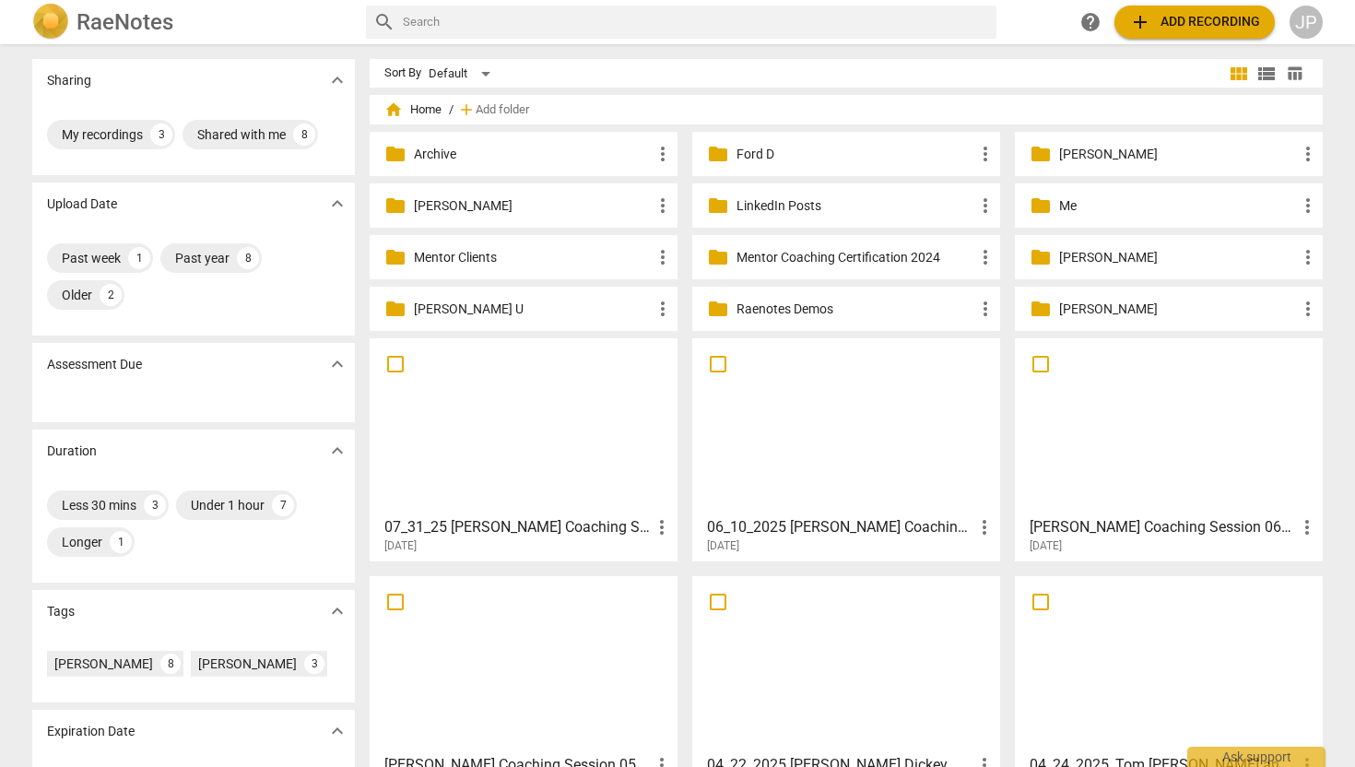
click at [1070, 198] on p "Me" at bounding box center [1178, 205] width 238 height 19
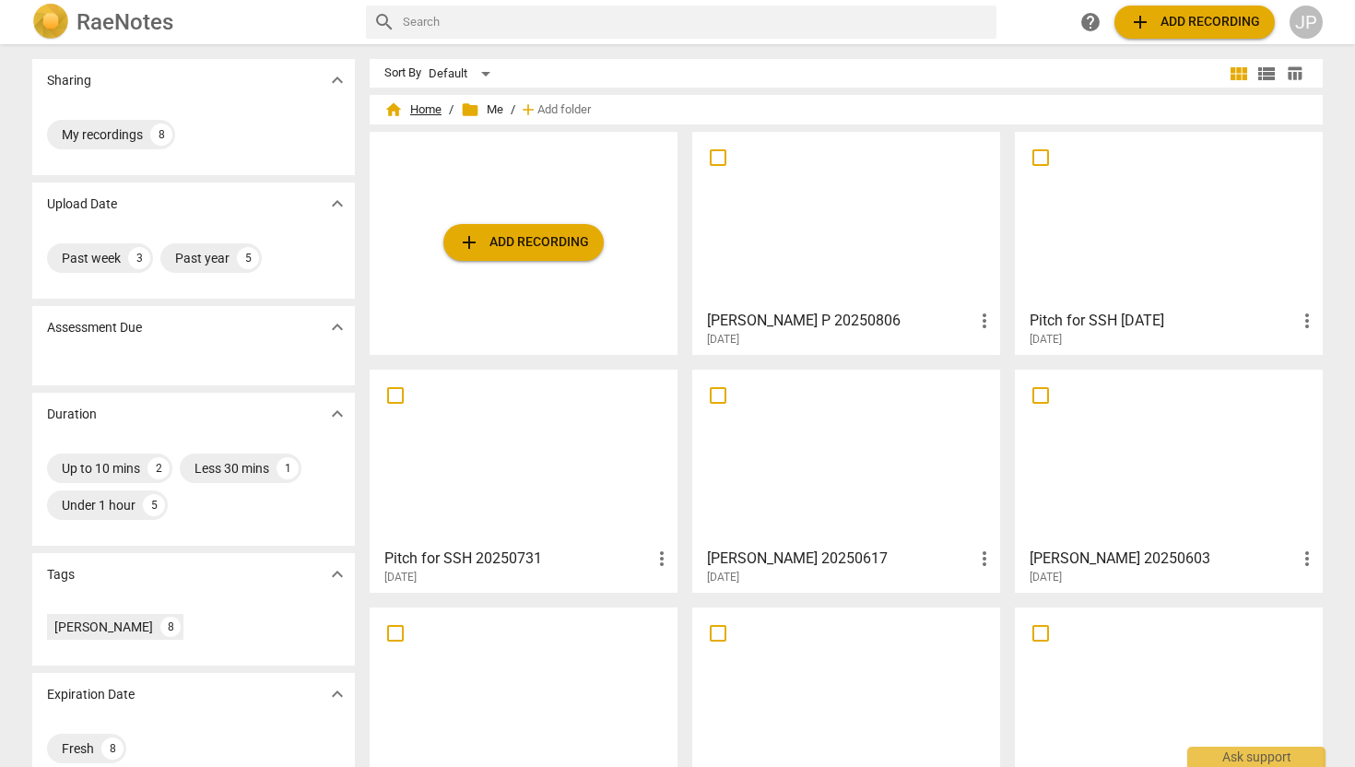
click at [424, 103] on span "home Home" at bounding box center [412, 109] width 57 height 18
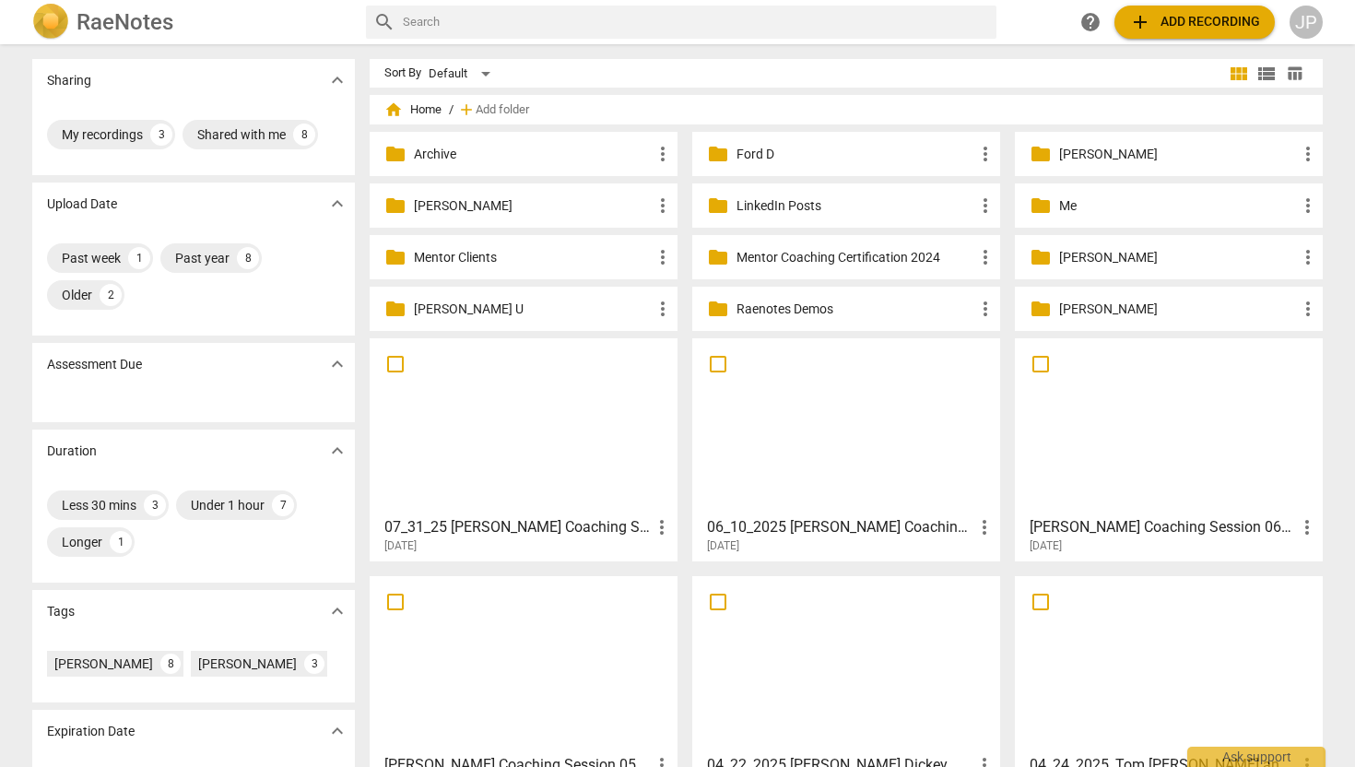
click at [1069, 309] on p "[PERSON_NAME]" at bounding box center [1178, 309] width 238 height 19
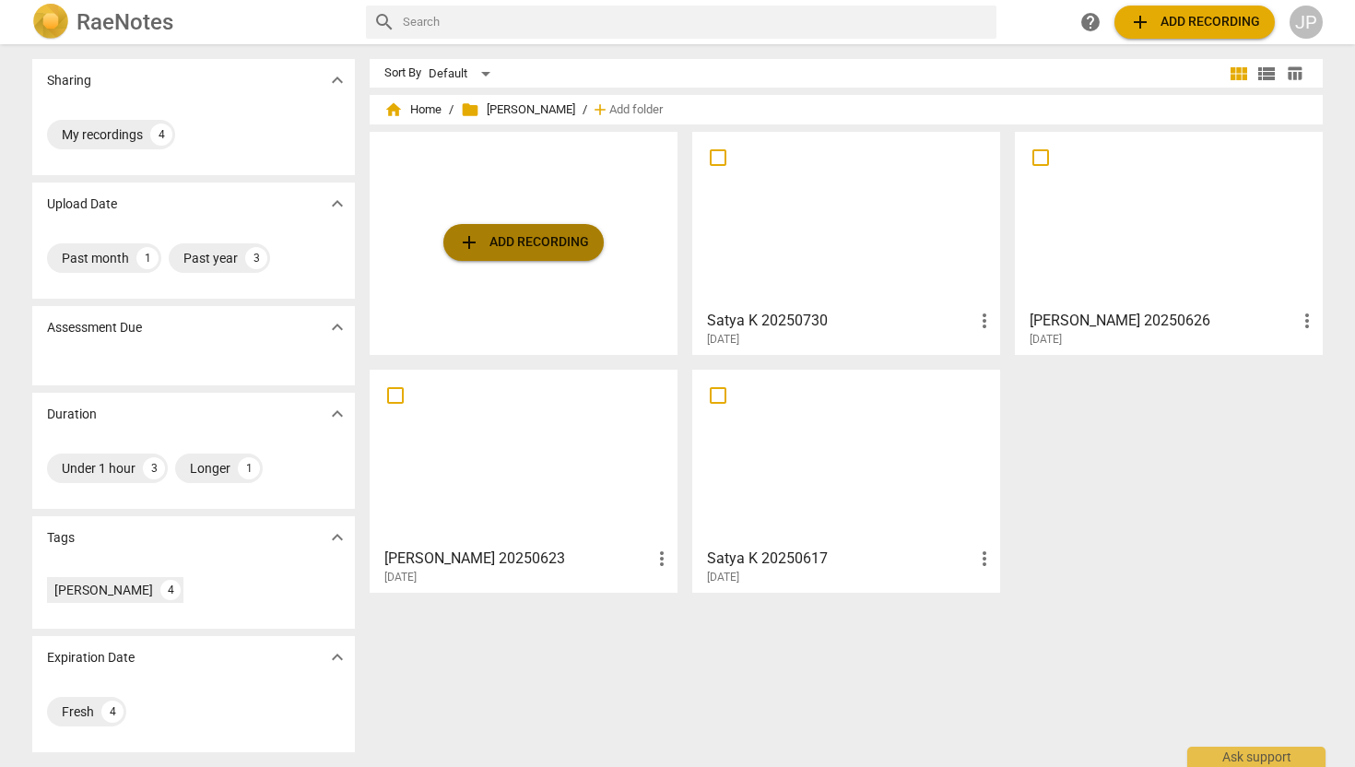
click at [552, 240] on span "add Add recording" at bounding box center [523, 242] width 131 height 22
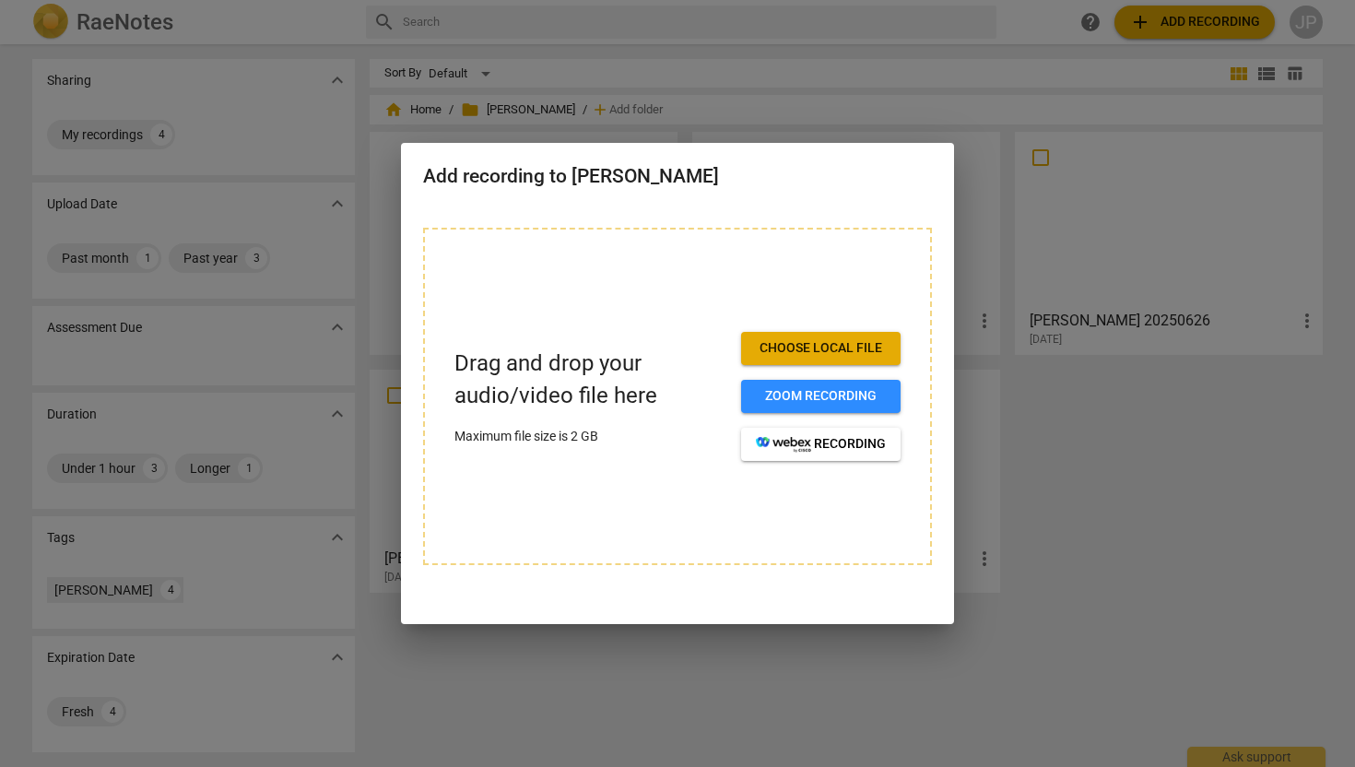
click at [796, 360] on button "Choose local file" at bounding box center [820, 348] width 159 height 33
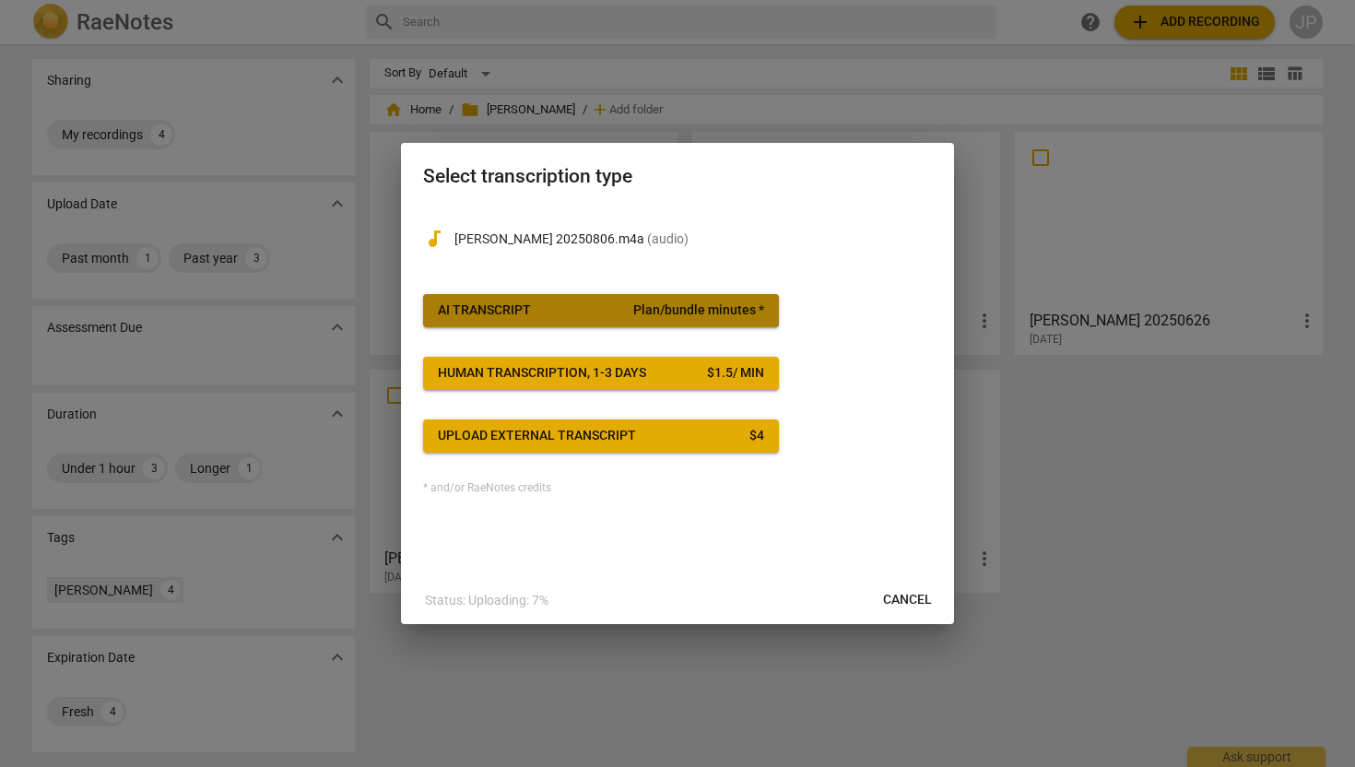
click at [571, 306] on span "AI Transcript Plan/bundle minutes *" at bounding box center [601, 310] width 326 height 18
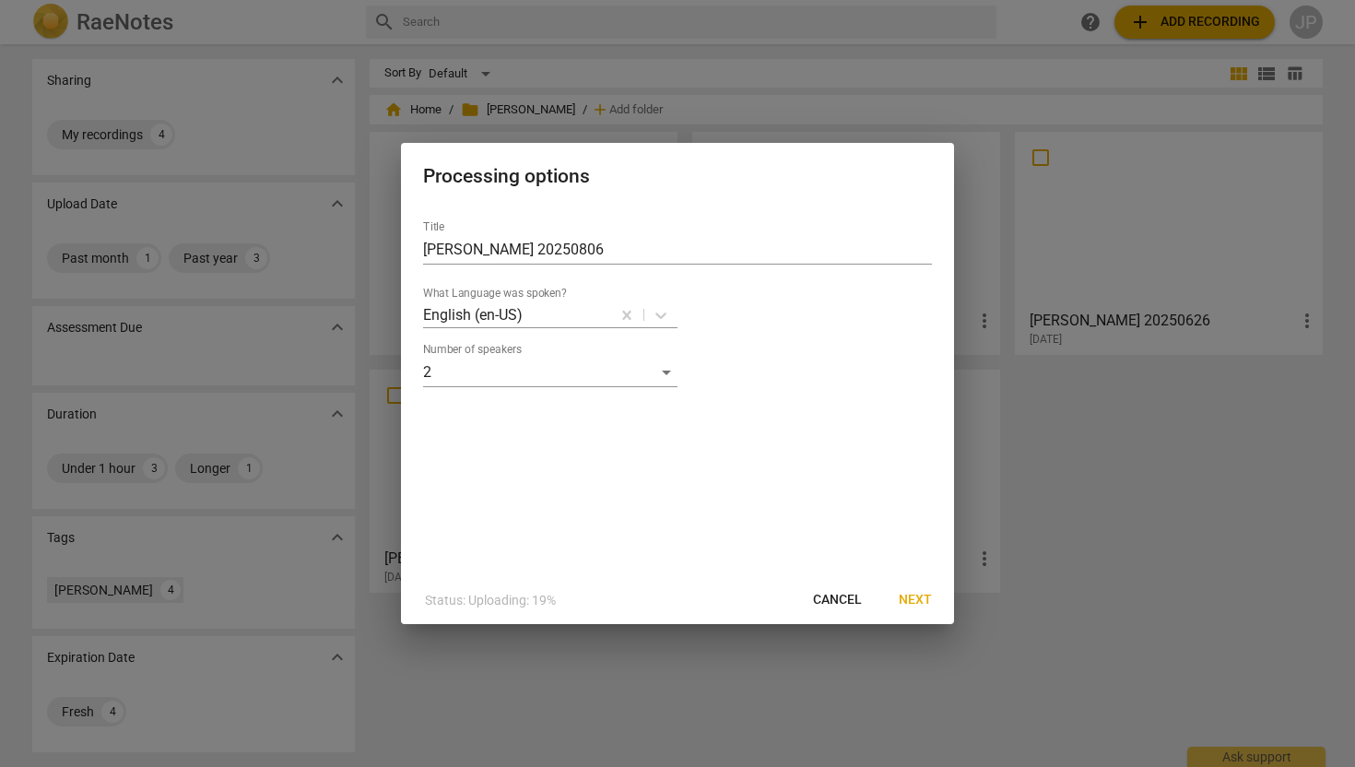
click at [911, 595] on span "Next" at bounding box center [915, 600] width 33 height 18
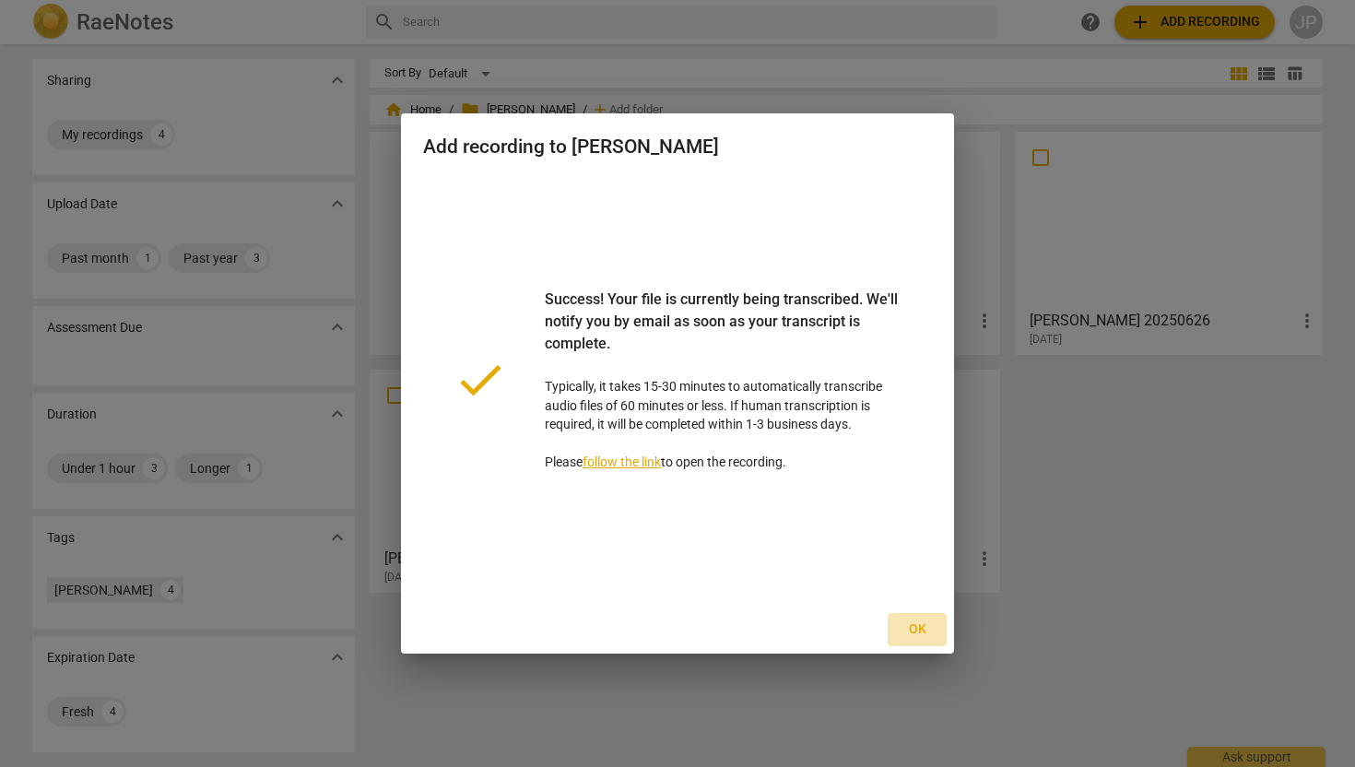
click at [919, 617] on button "Ok" at bounding box center [917, 629] width 59 height 33
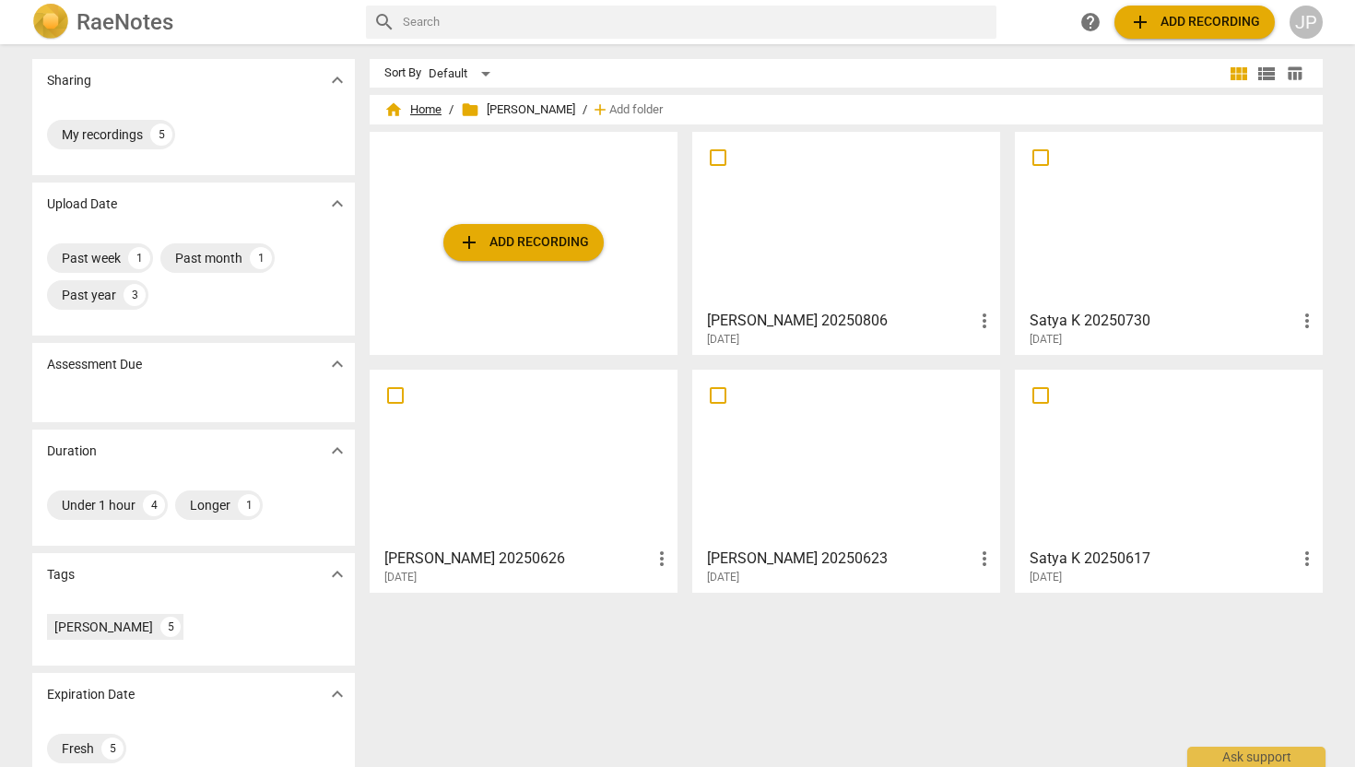
click at [429, 110] on span "home Home" at bounding box center [412, 109] width 57 height 18
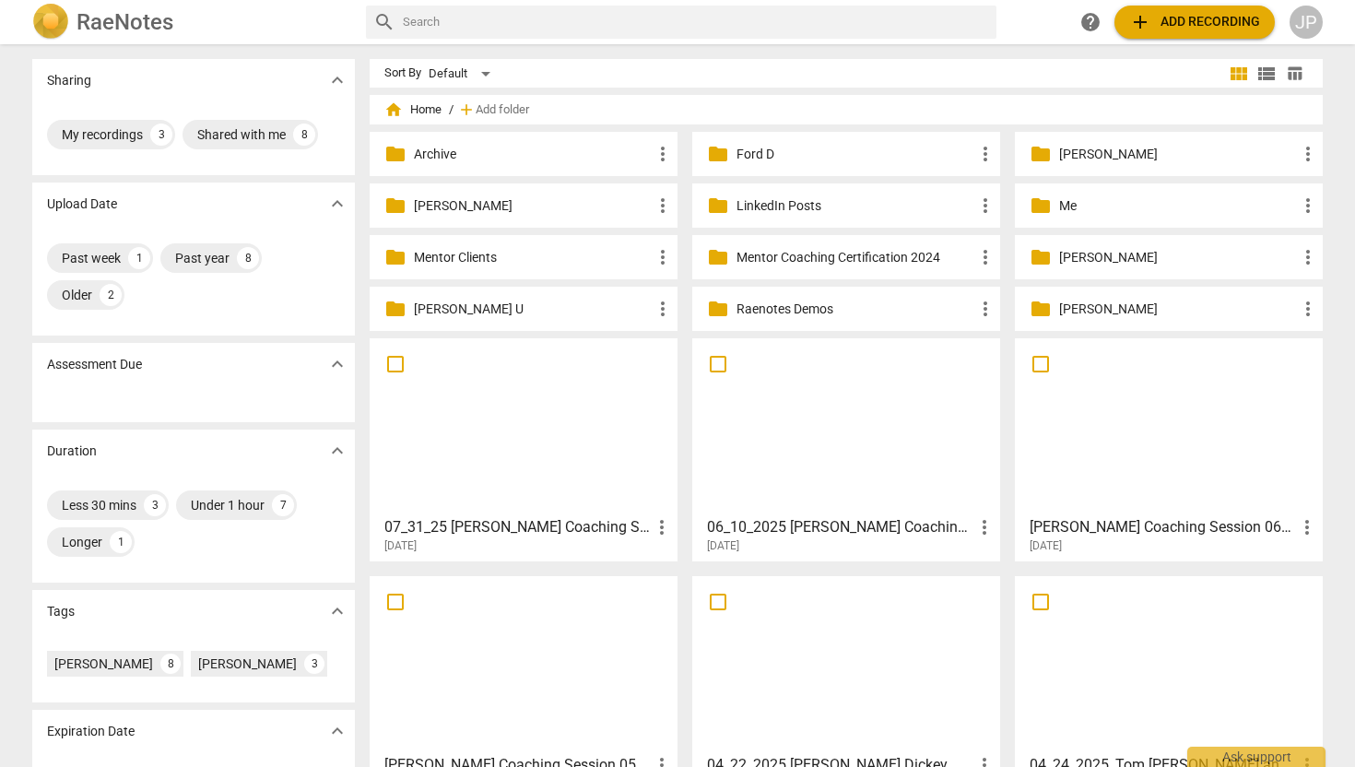
click at [1083, 154] on p "[PERSON_NAME]" at bounding box center [1178, 154] width 238 height 19
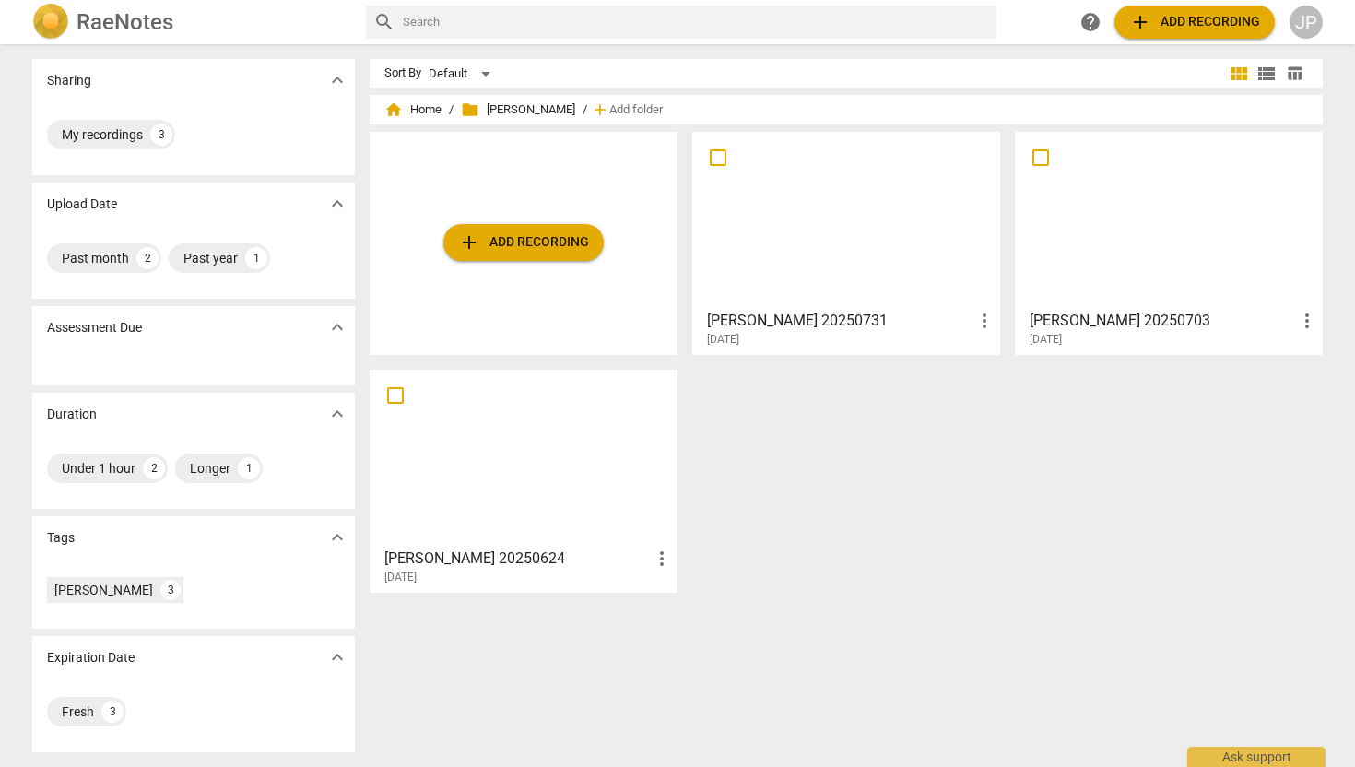
click at [546, 233] on span "add Add recording" at bounding box center [523, 242] width 131 height 22
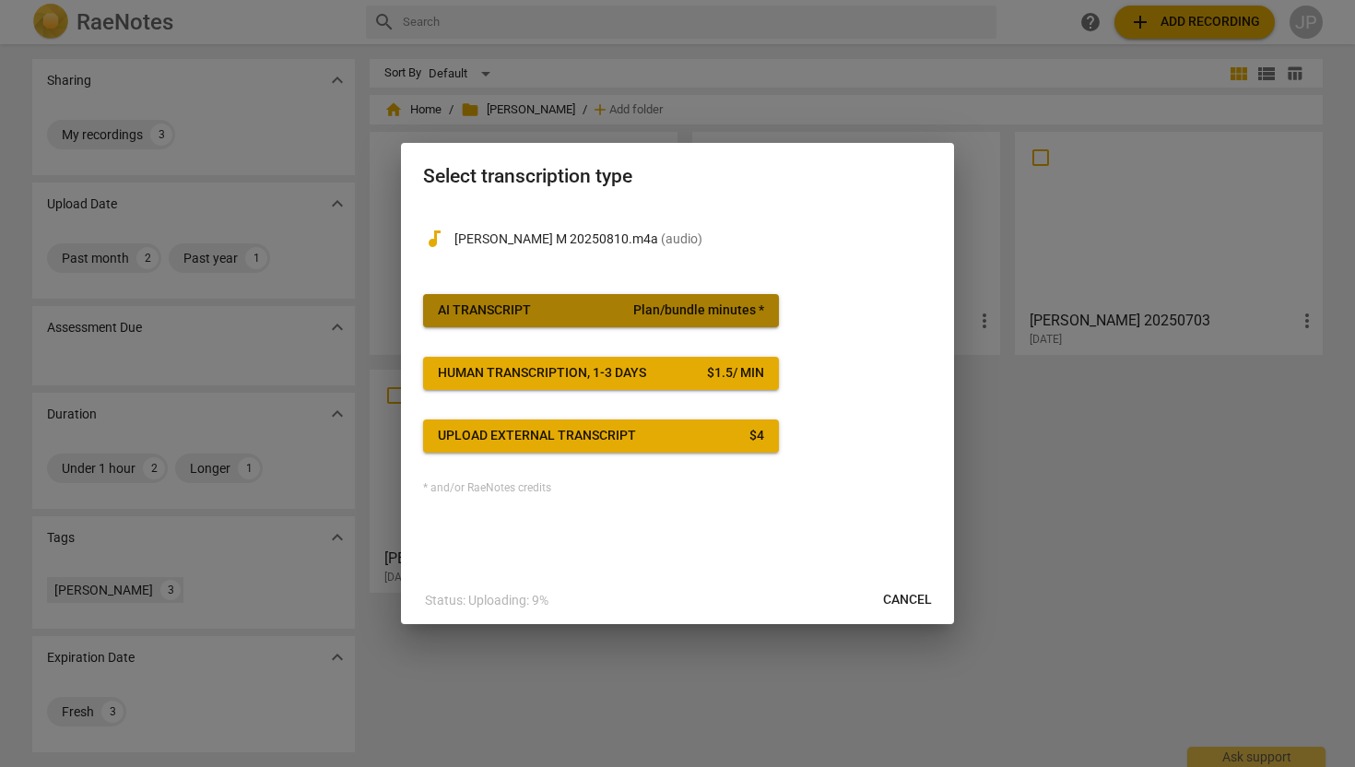
click at [549, 309] on span "AI Transcript Plan/bundle minutes *" at bounding box center [601, 310] width 326 height 18
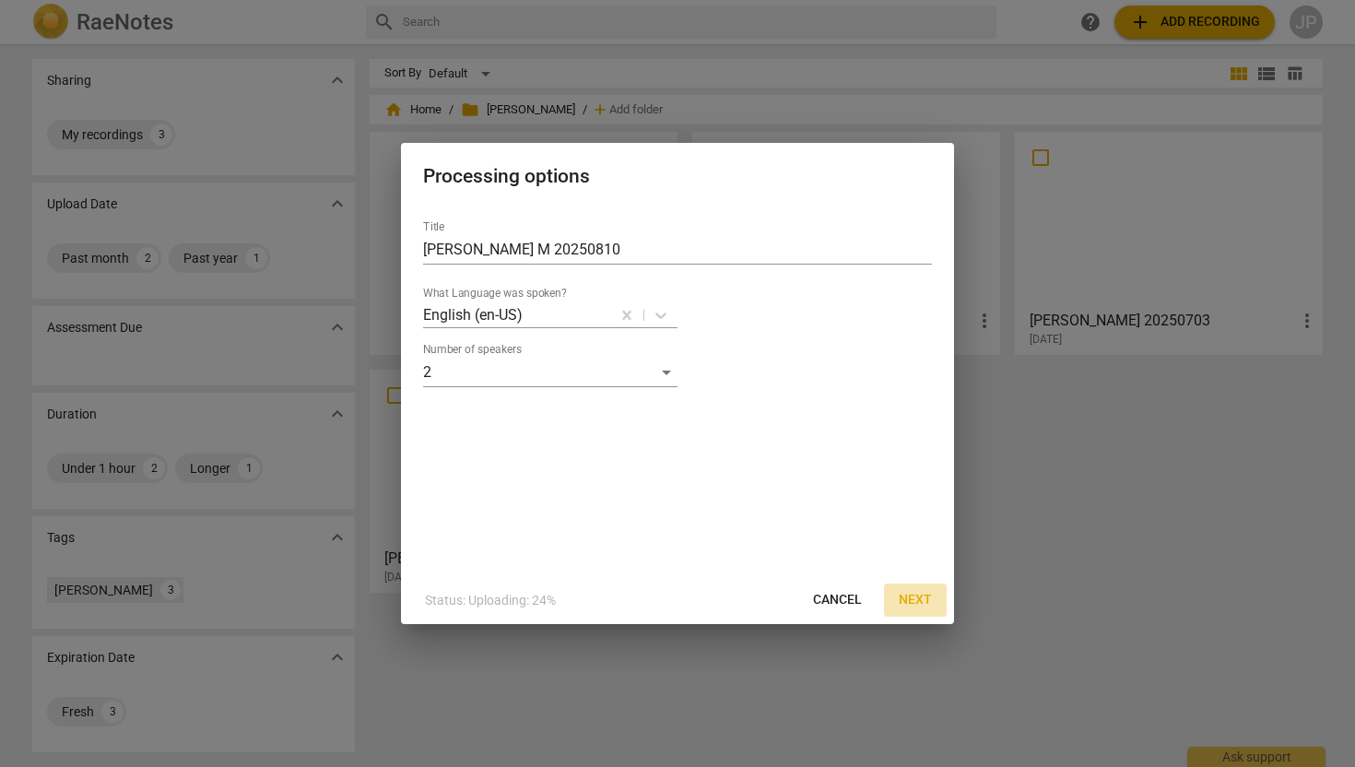
click at [925, 600] on span "Next" at bounding box center [915, 600] width 33 height 18
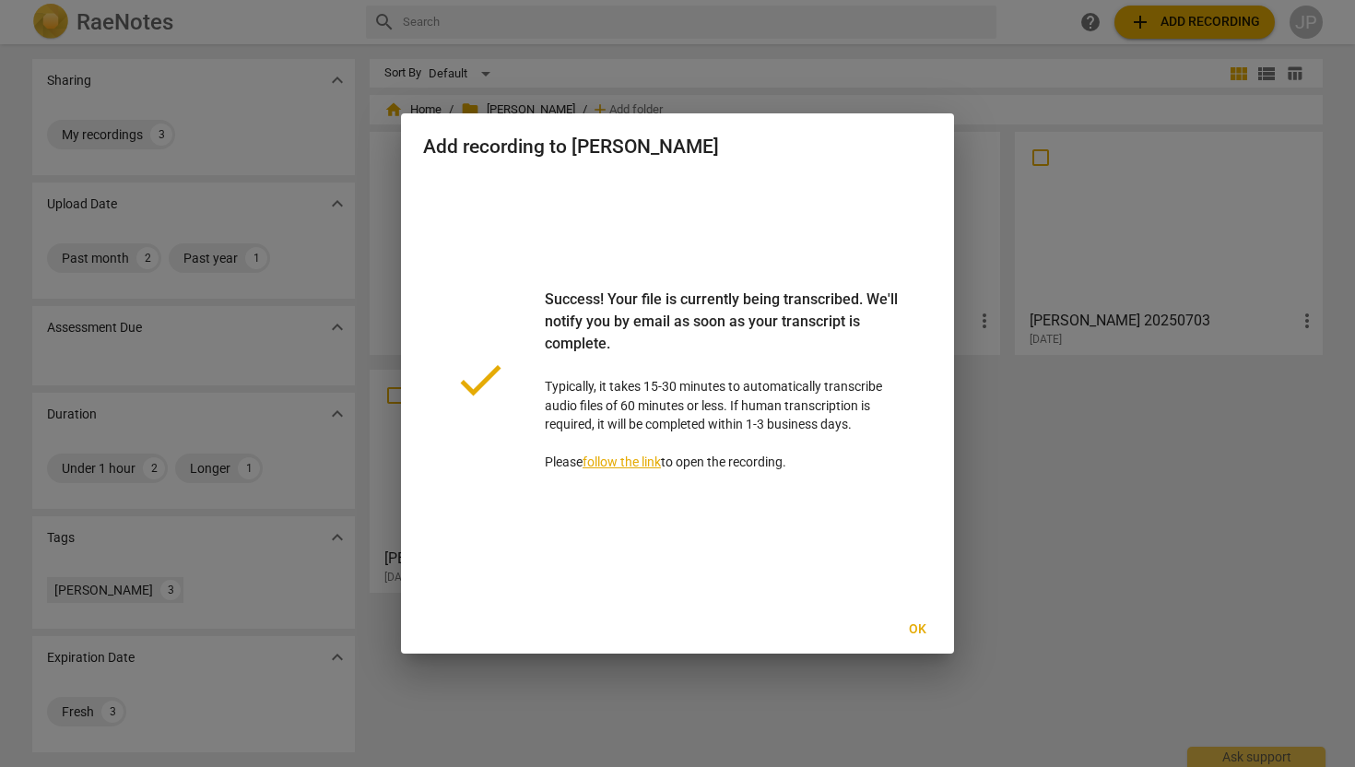
click at [912, 625] on span "Ok" at bounding box center [918, 629] width 30 height 18
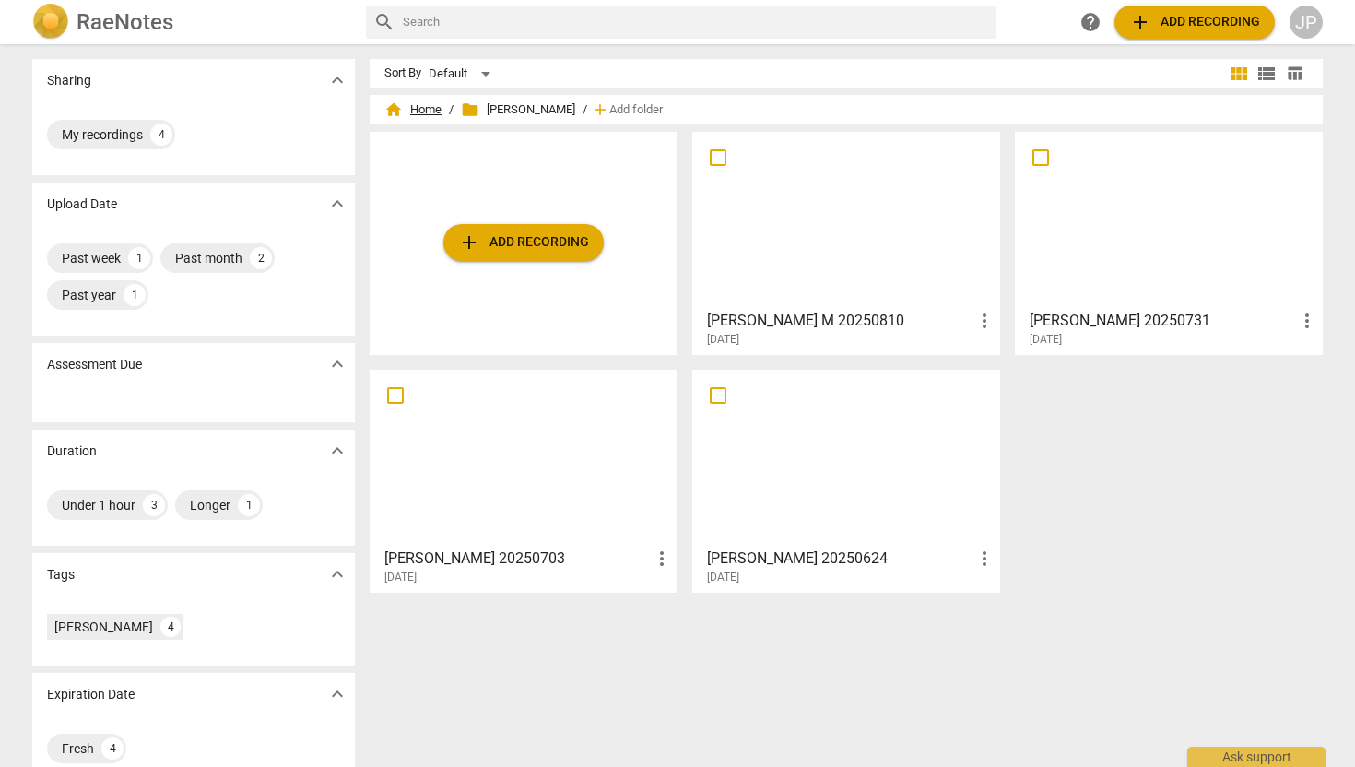
click at [428, 103] on span "home Home" at bounding box center [412, 109] width 57 height 18
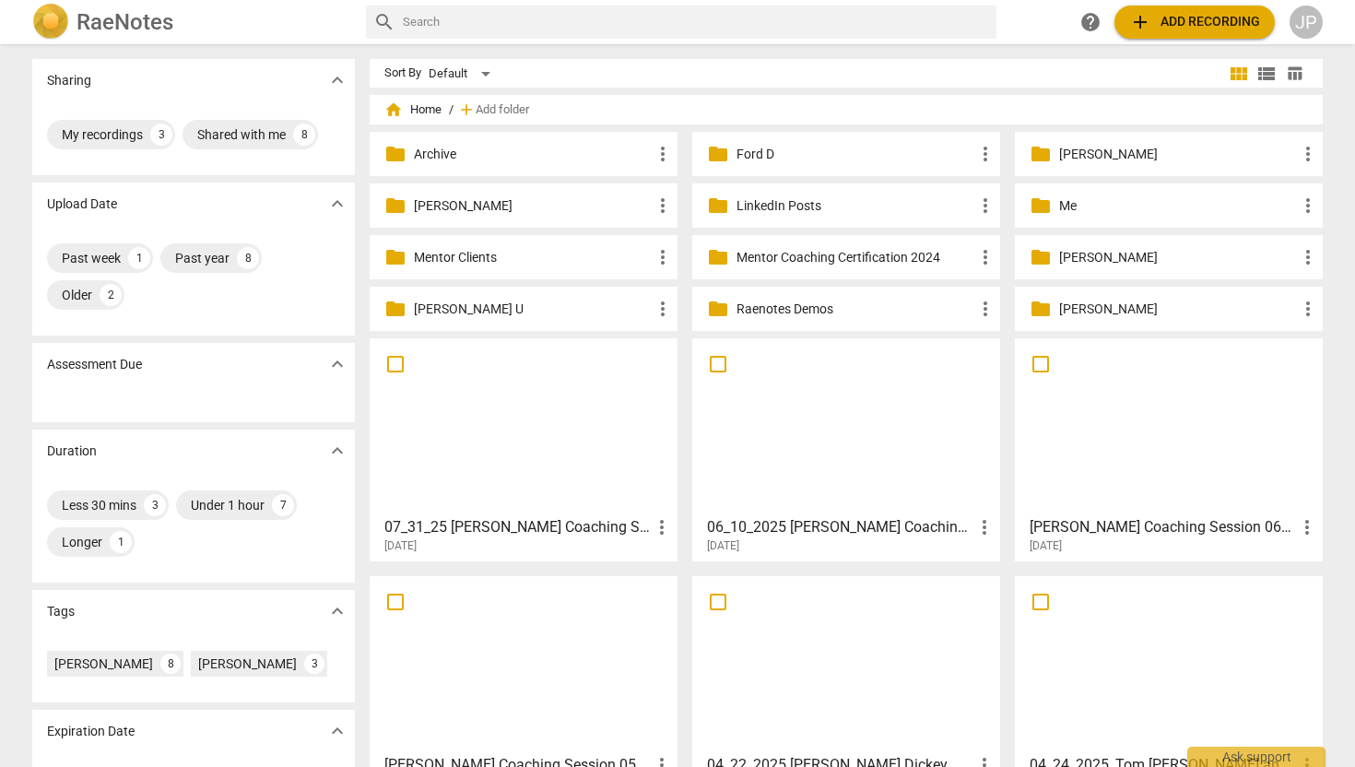
click at [1059, 309] on p "[PERSON_NAME]" at bounding box center [1178, 309] width 238 height 19
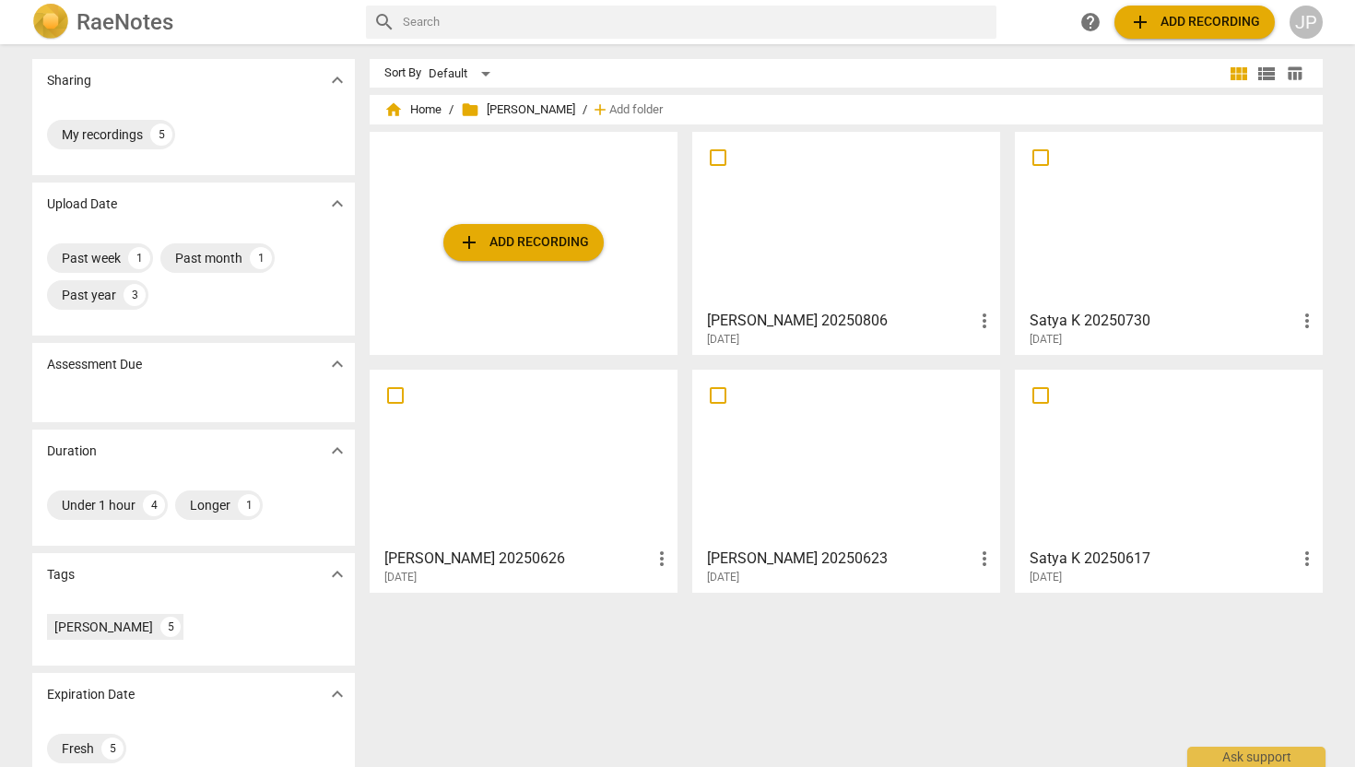
click at [859, 202] on div at bounding box center [846, 219] width 295 height 163
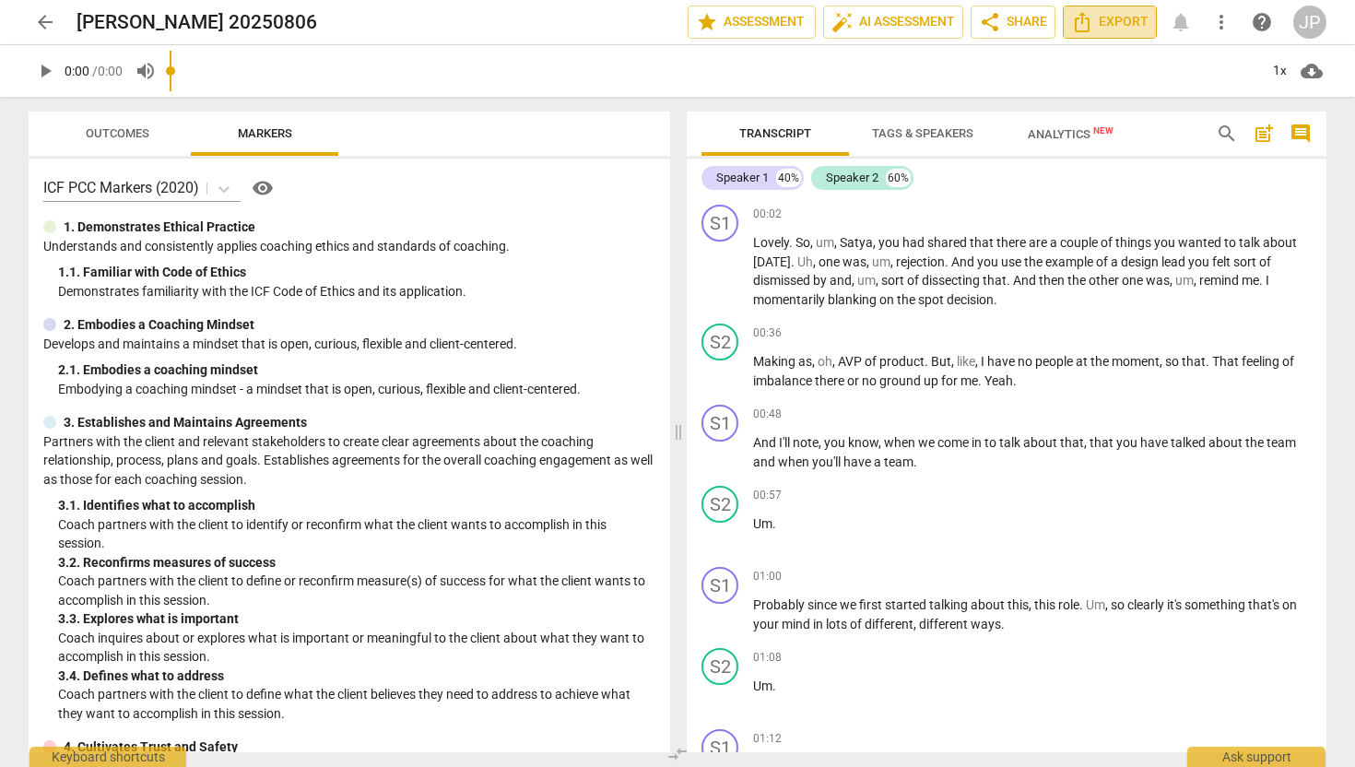
click at [1116, 18] on span "Export" at bounding box center [1109, 22] width 77 height 22
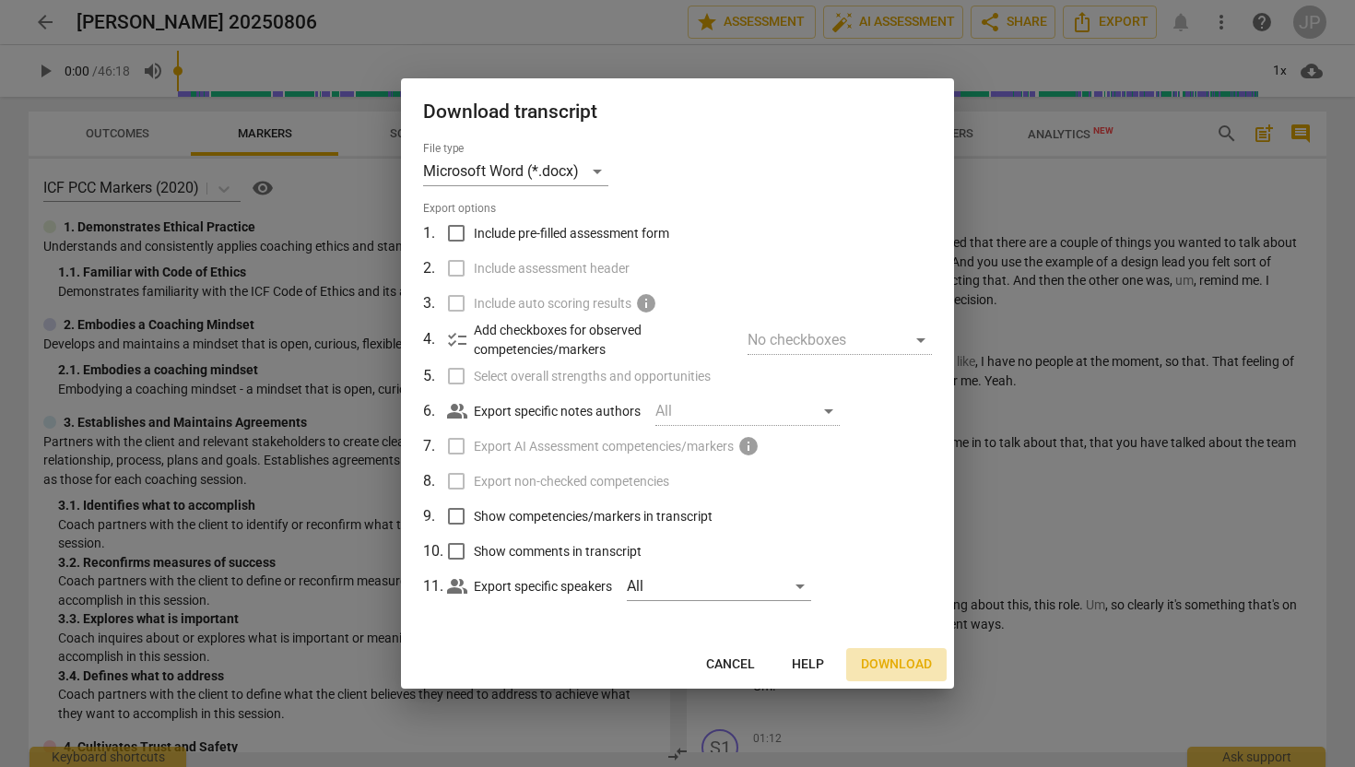
click at [906, 668] on span "Download" at bounding box center [896, 665] width 71 height 18
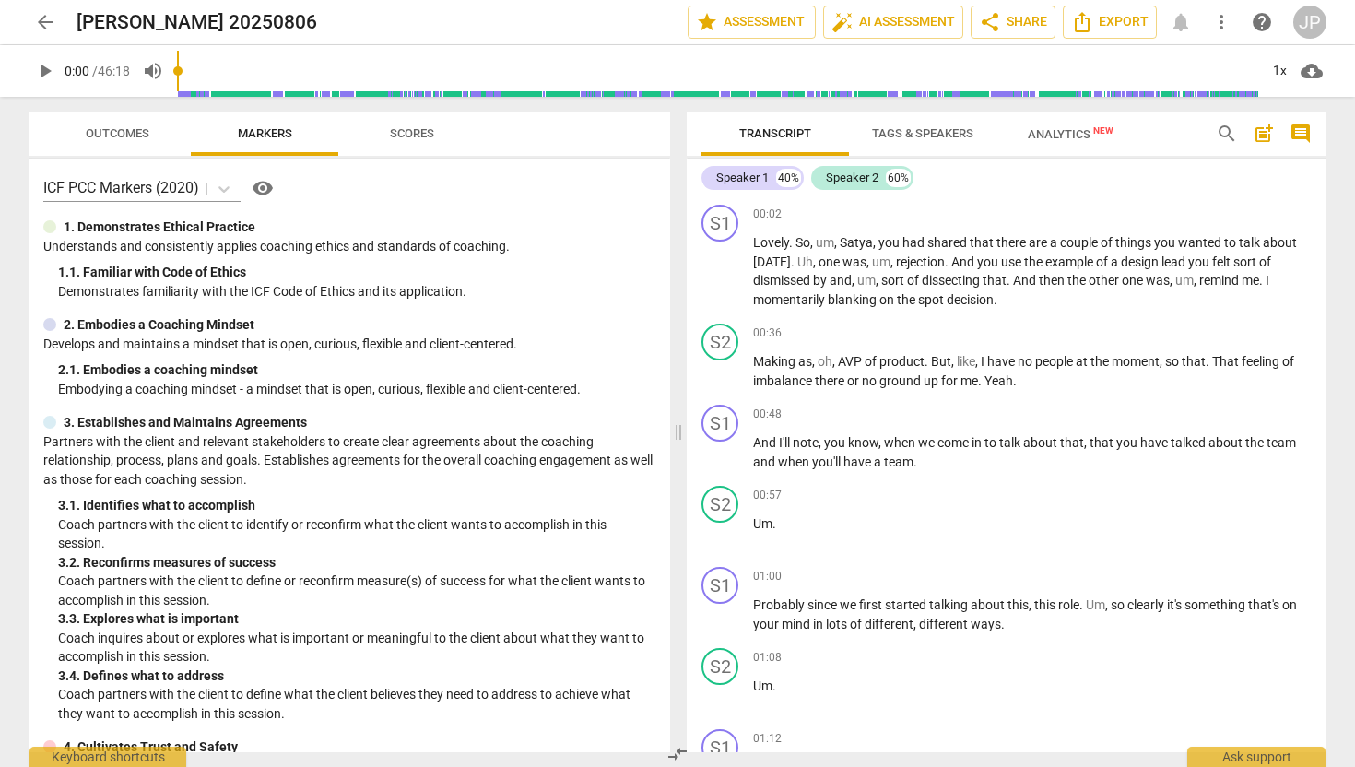
click at [41, 17] on span "arrow_back" at bounding box center [45, 22] width 22 height 22
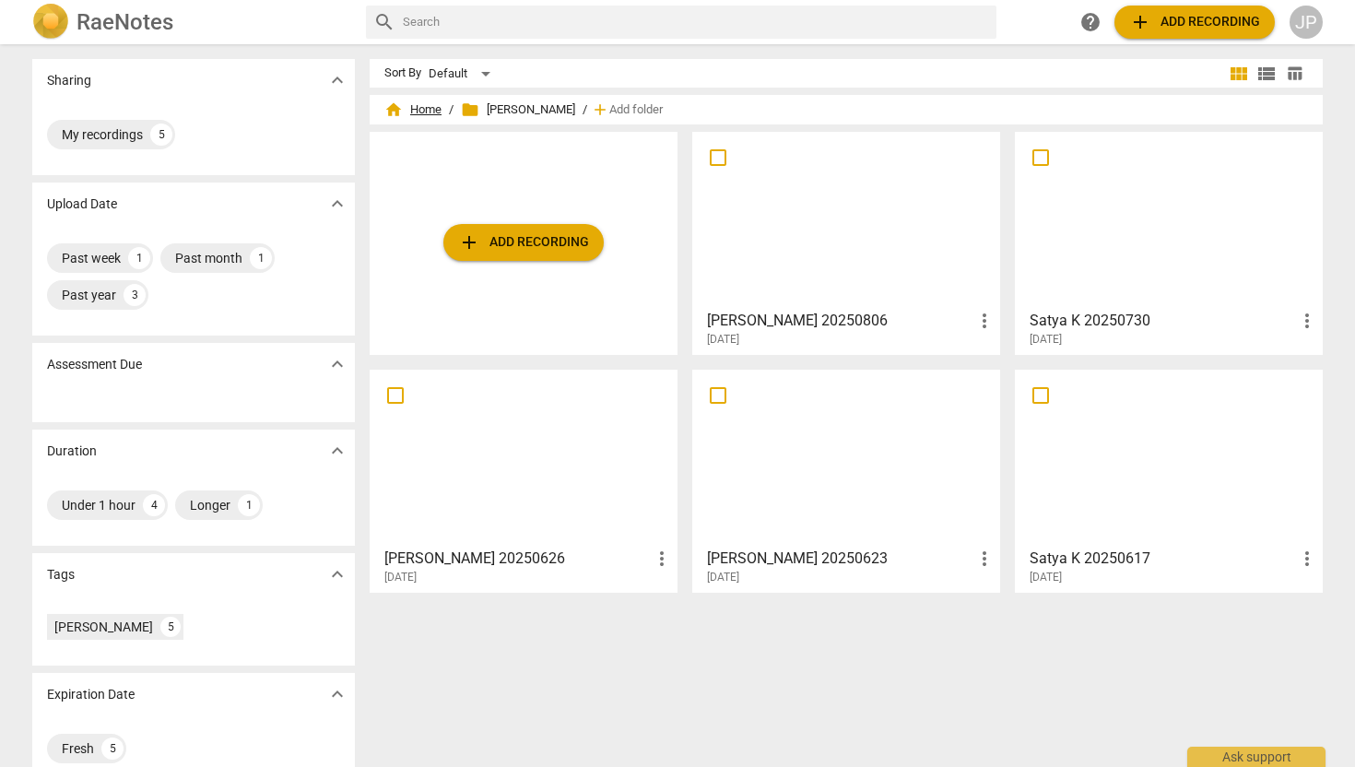
click at [433, 106] on span "home Home" at bounding box center [412, 109] width 57 height 18
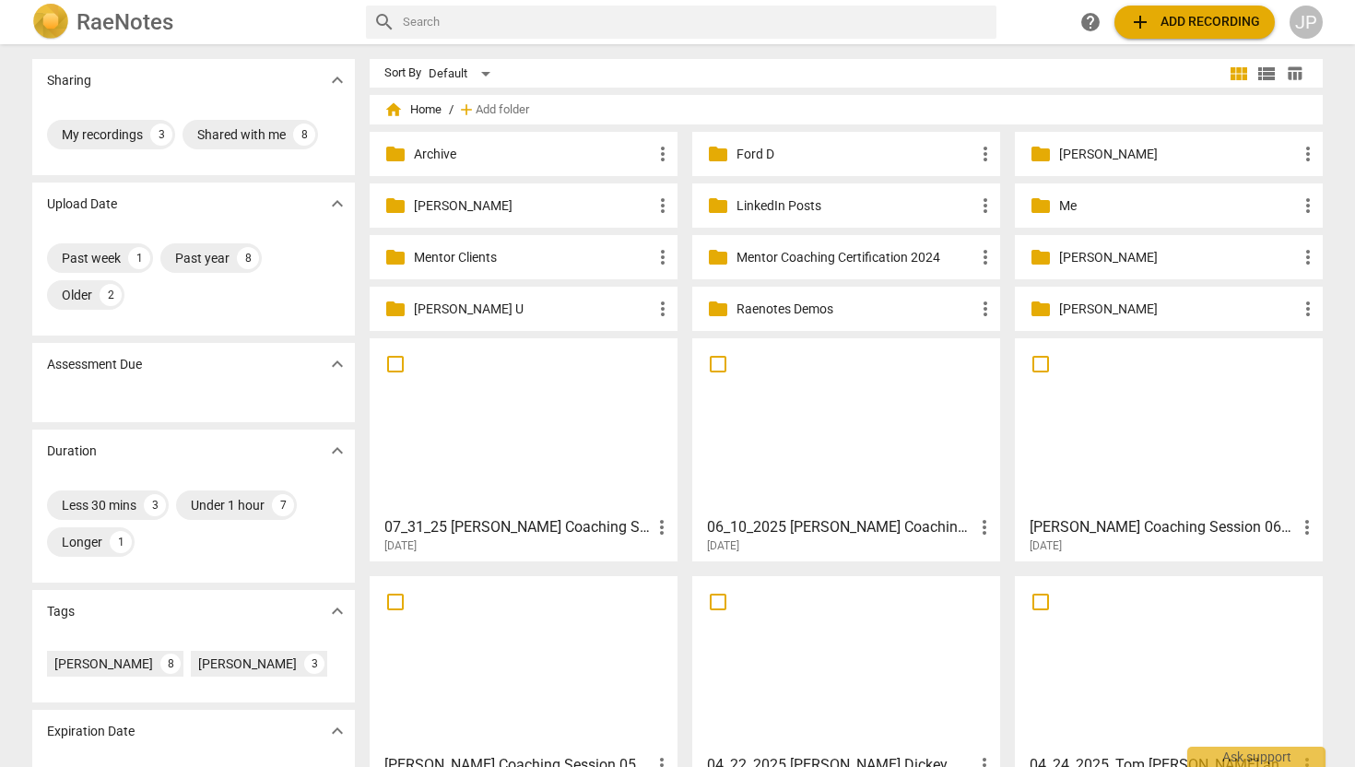
click at [1088, 153] on p "[PERSON_NAME]" at bounding box center [1178, 154] width 238 height 19
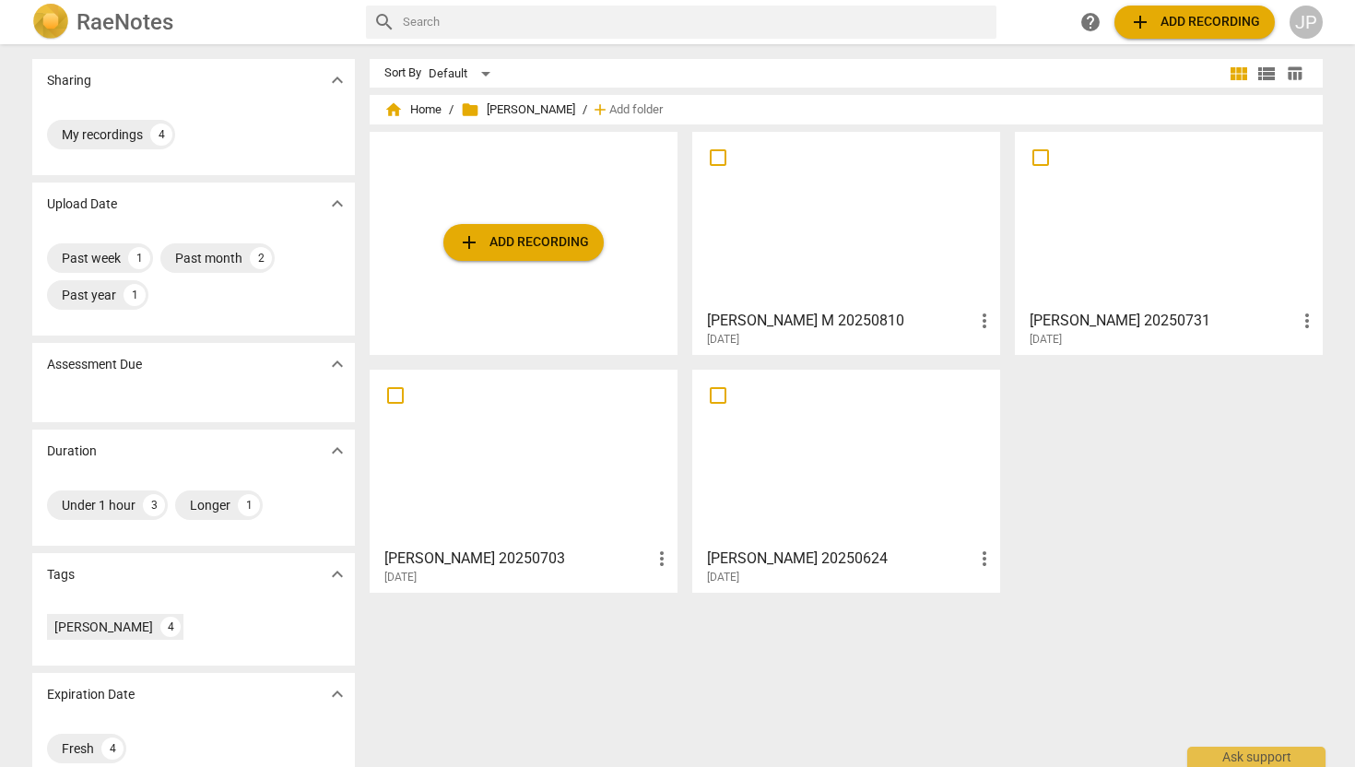
click at [845, 242] on div at bounding box center [846, 219] width 295 height 163
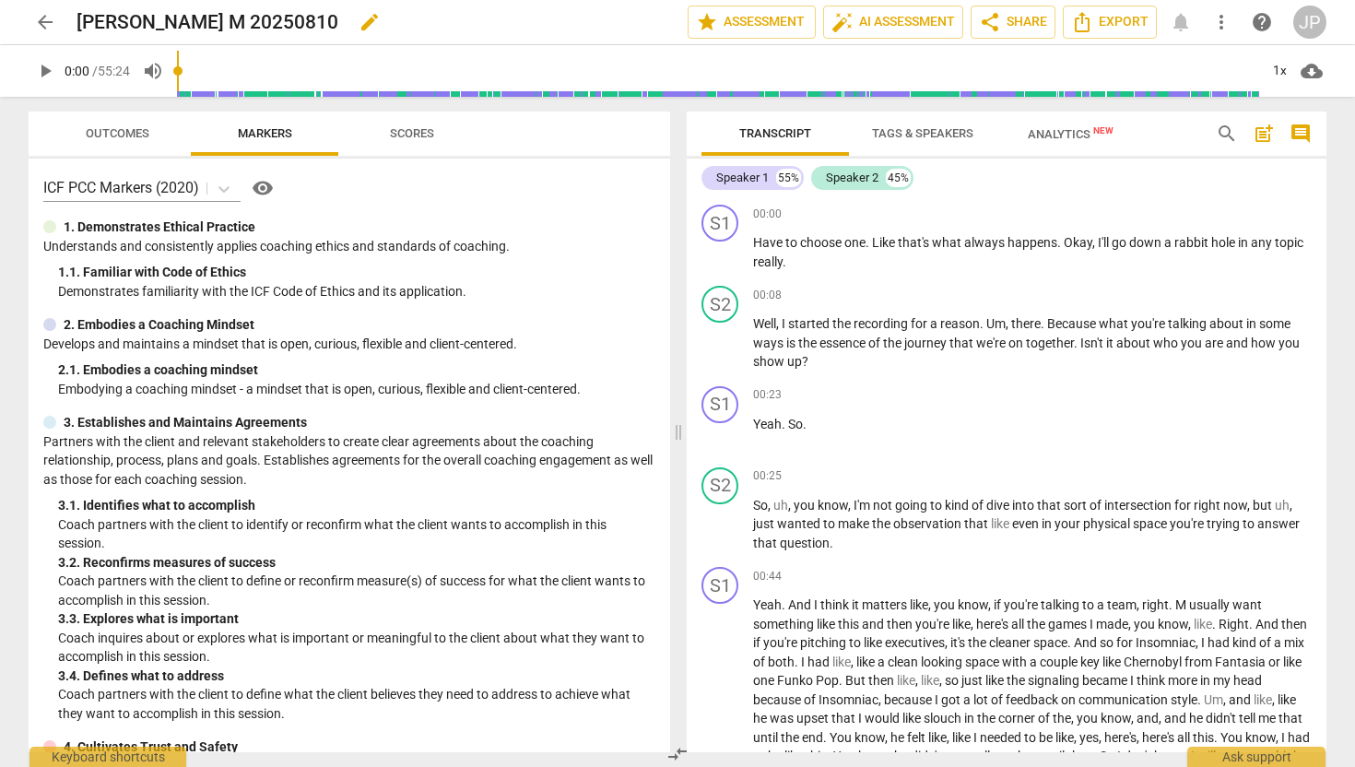
click at [218, 26] on h2 "[PERSON_NAME] M 20250810" at bounding box center [208, 22] width 262 height 23
click at [359, 18] on span "edit" at bounding box center [370, 22] width 22 height 22
type input "[PERSON_NAME] M 20250807"
click at [1107, 13] on span "Export" at bounding box center [1109, 22] width 77 height 22
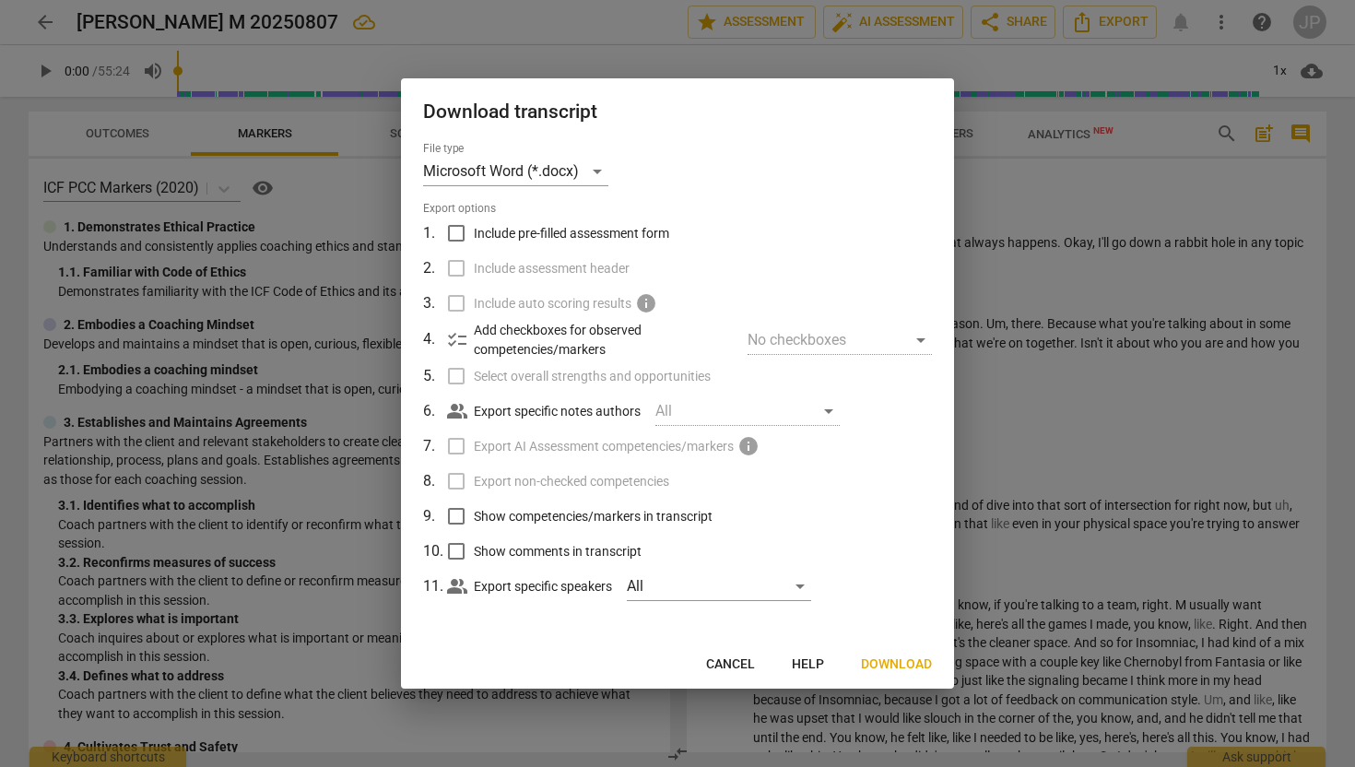
click at [916, 665] on span "Download" at bounding box center [896, 665] width 71 height 18
